Goal: Navigation & Orientation: Find specific page/section

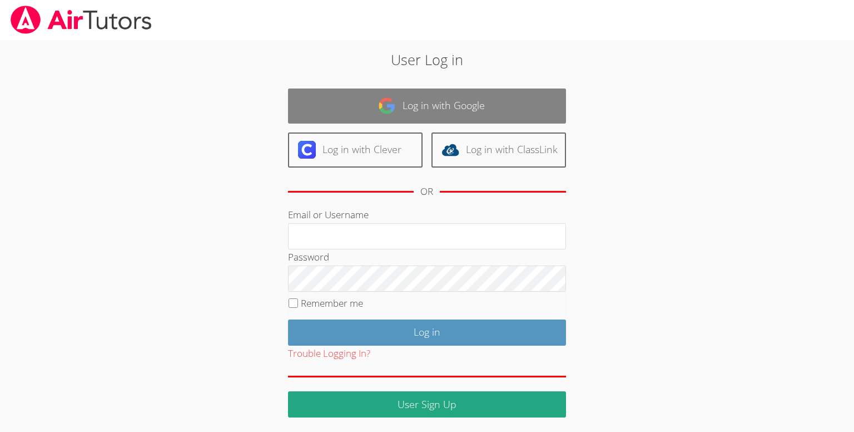
click at [369, 108] on link "Log in with Google" at bounding box center [427, 105] width 278 height 35
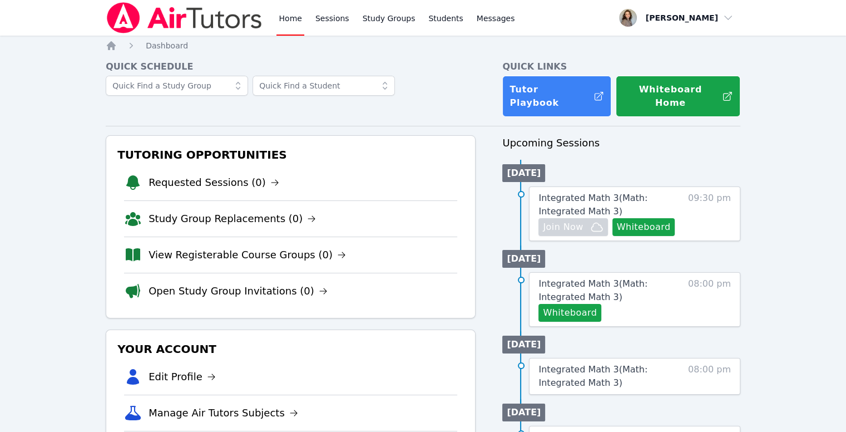
click at [280, 24] on link "Home" at bounding box center [289, 18] width 27 height 36
